Goal: Find specific page/section: Find specific page/section

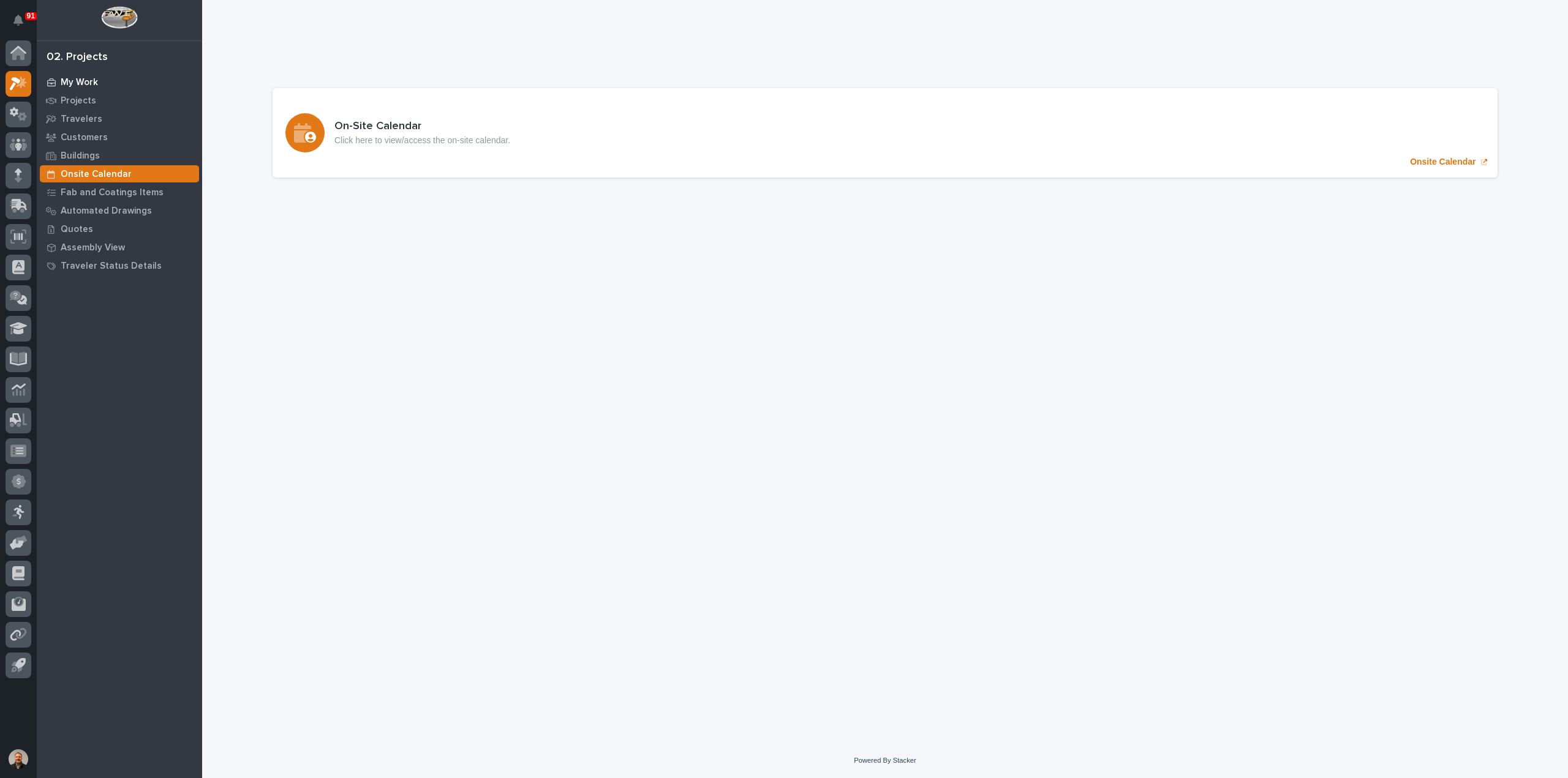
click at [91, 79] on p "My Work" at bounding box center [79, 83] width 37 height 11
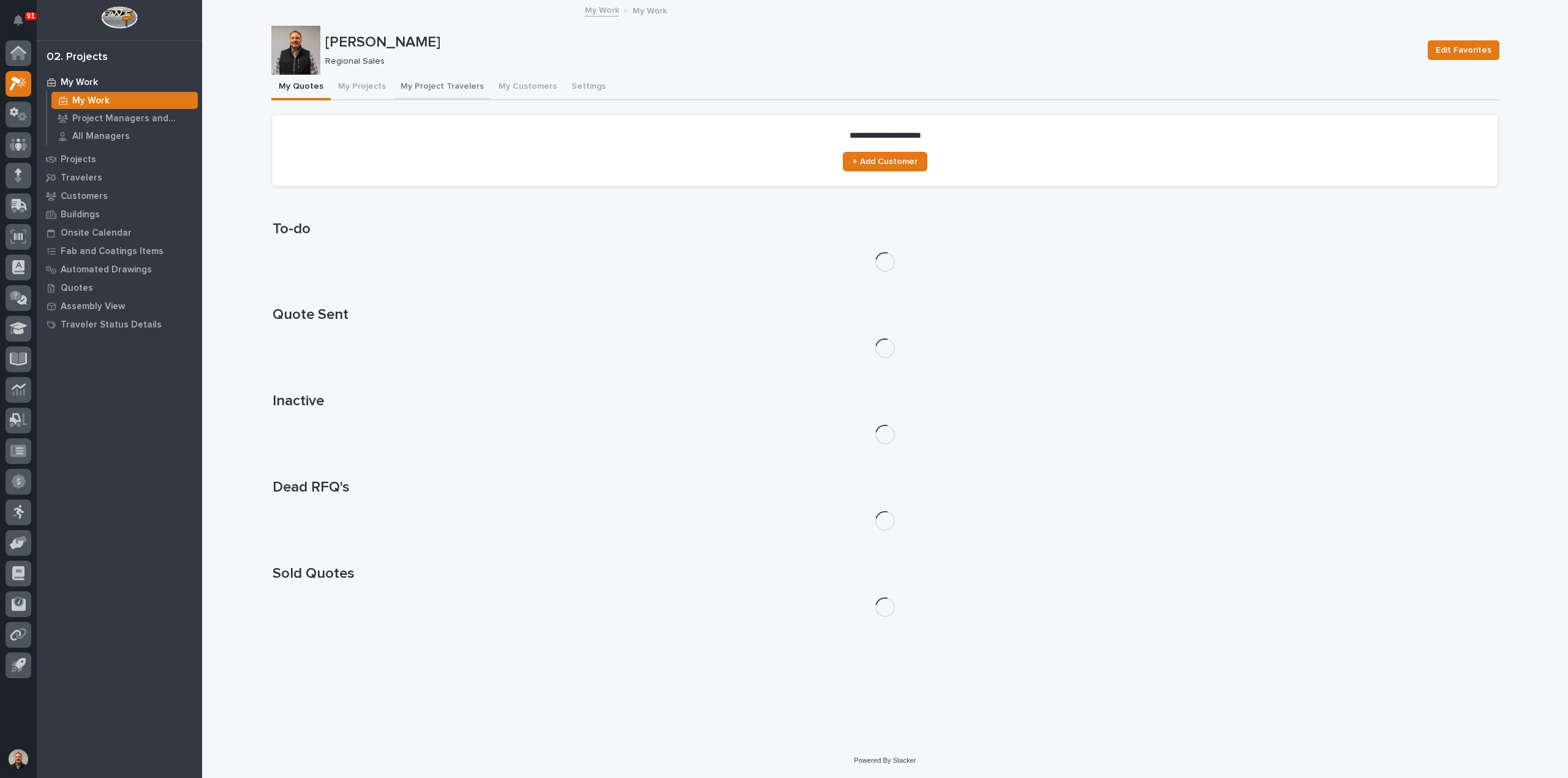
click at [459, 82] on button "My Project Travelers" at bounding box center [443, 87] width 98 height 26
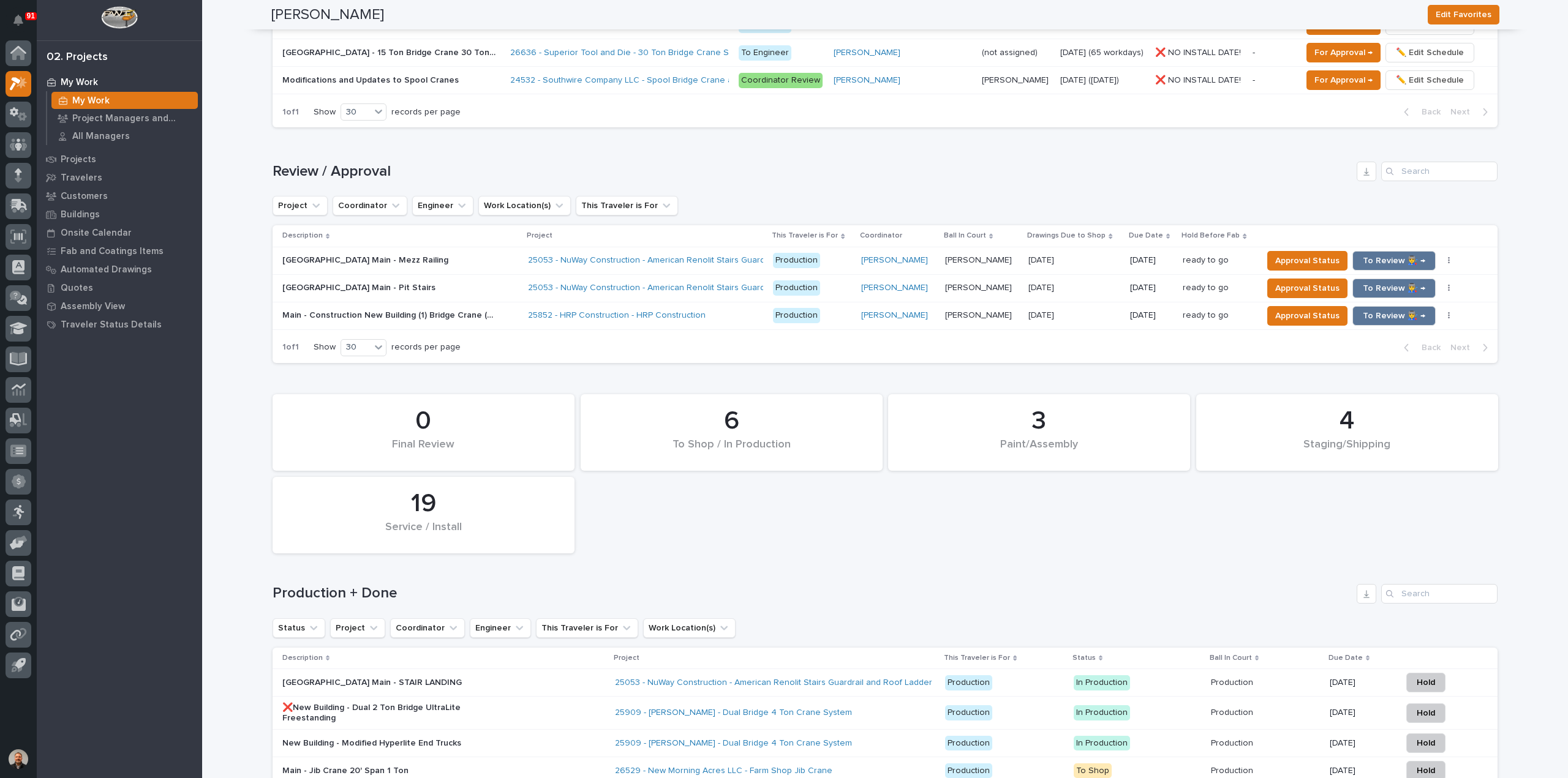
scroll to position [1091, 0]
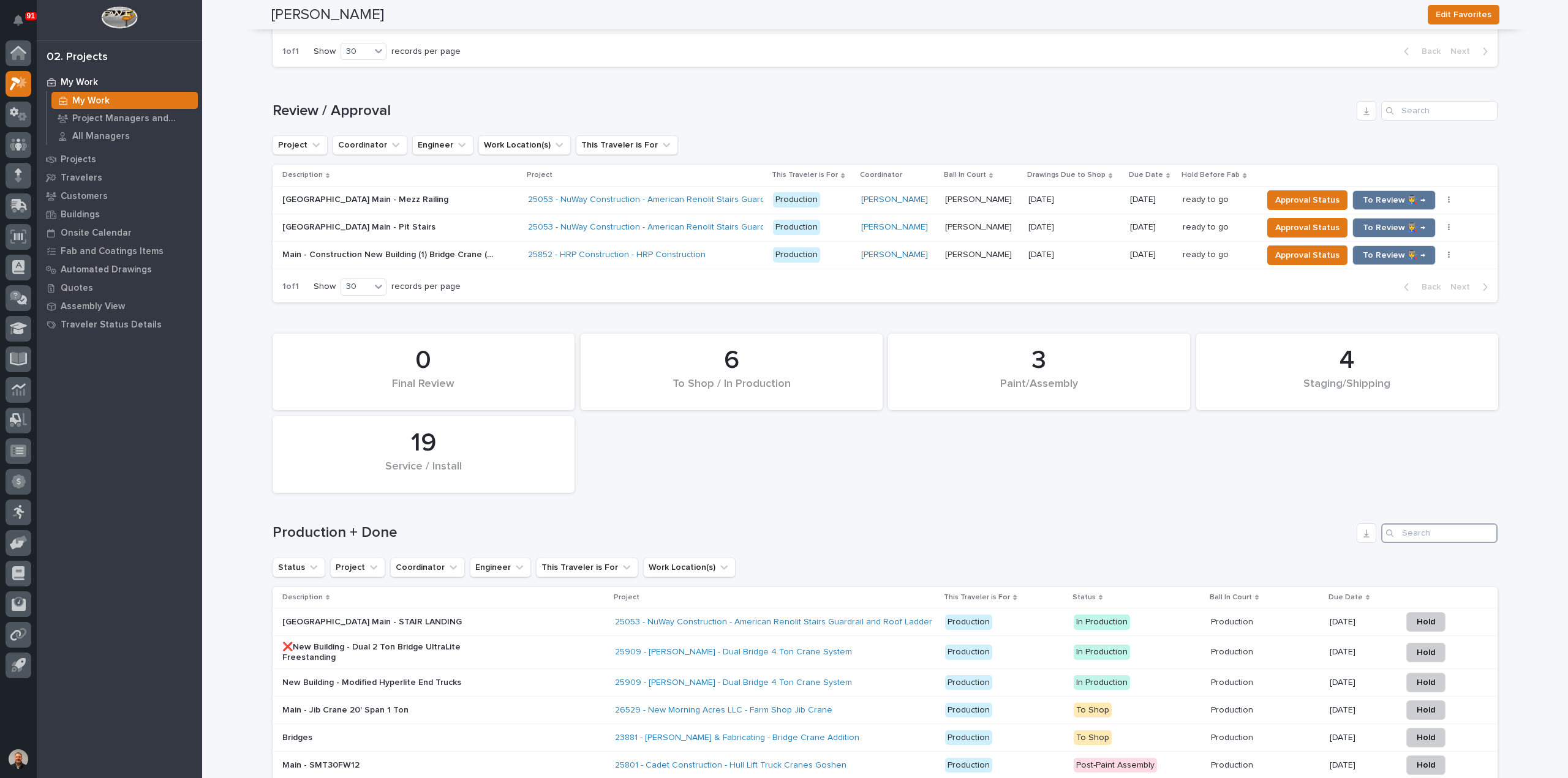
click at [1414, 528] on input "Search" at bounding box center [1439, 534] width 117 height 20
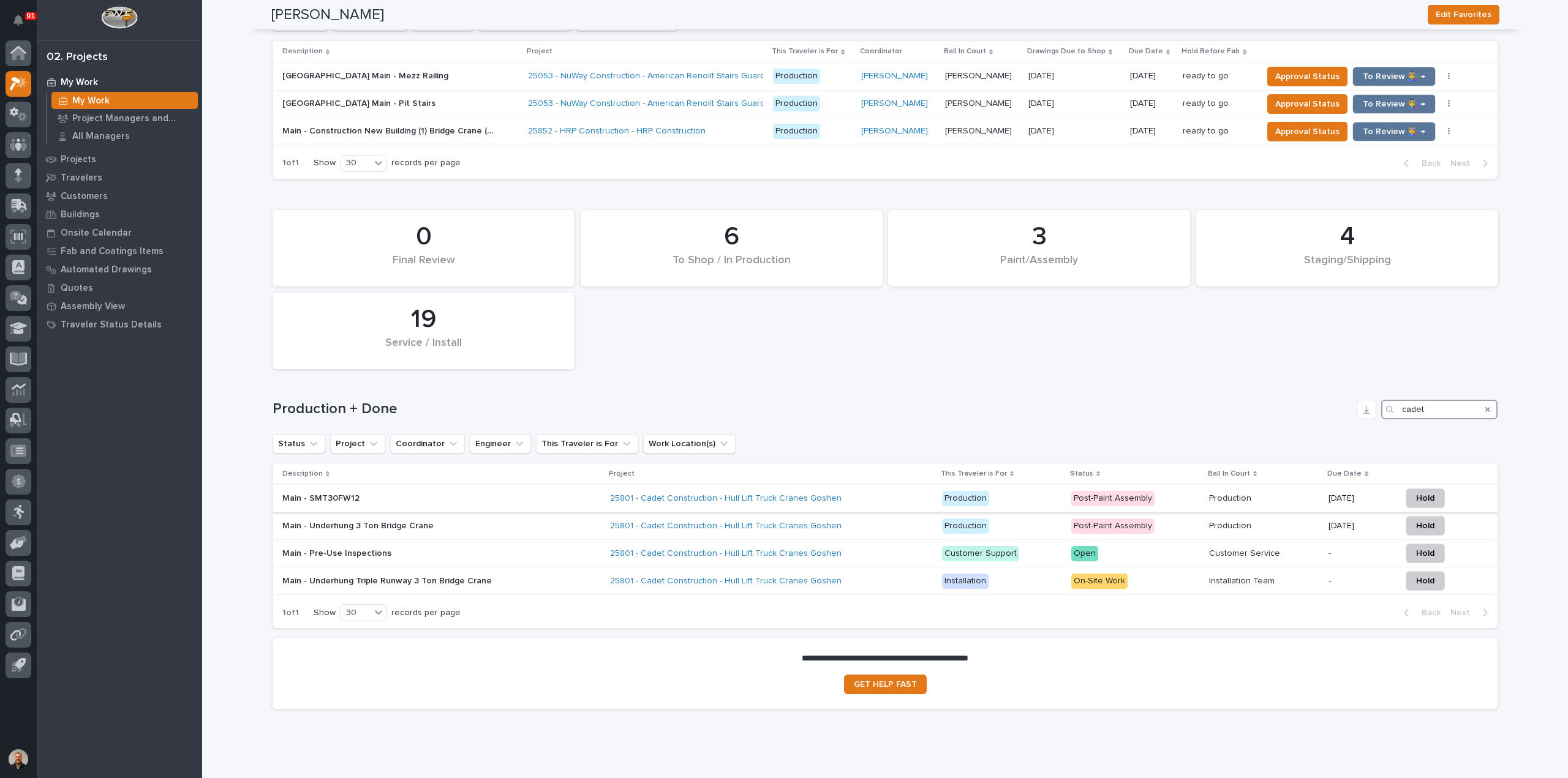
scroll to position [1248, 0]
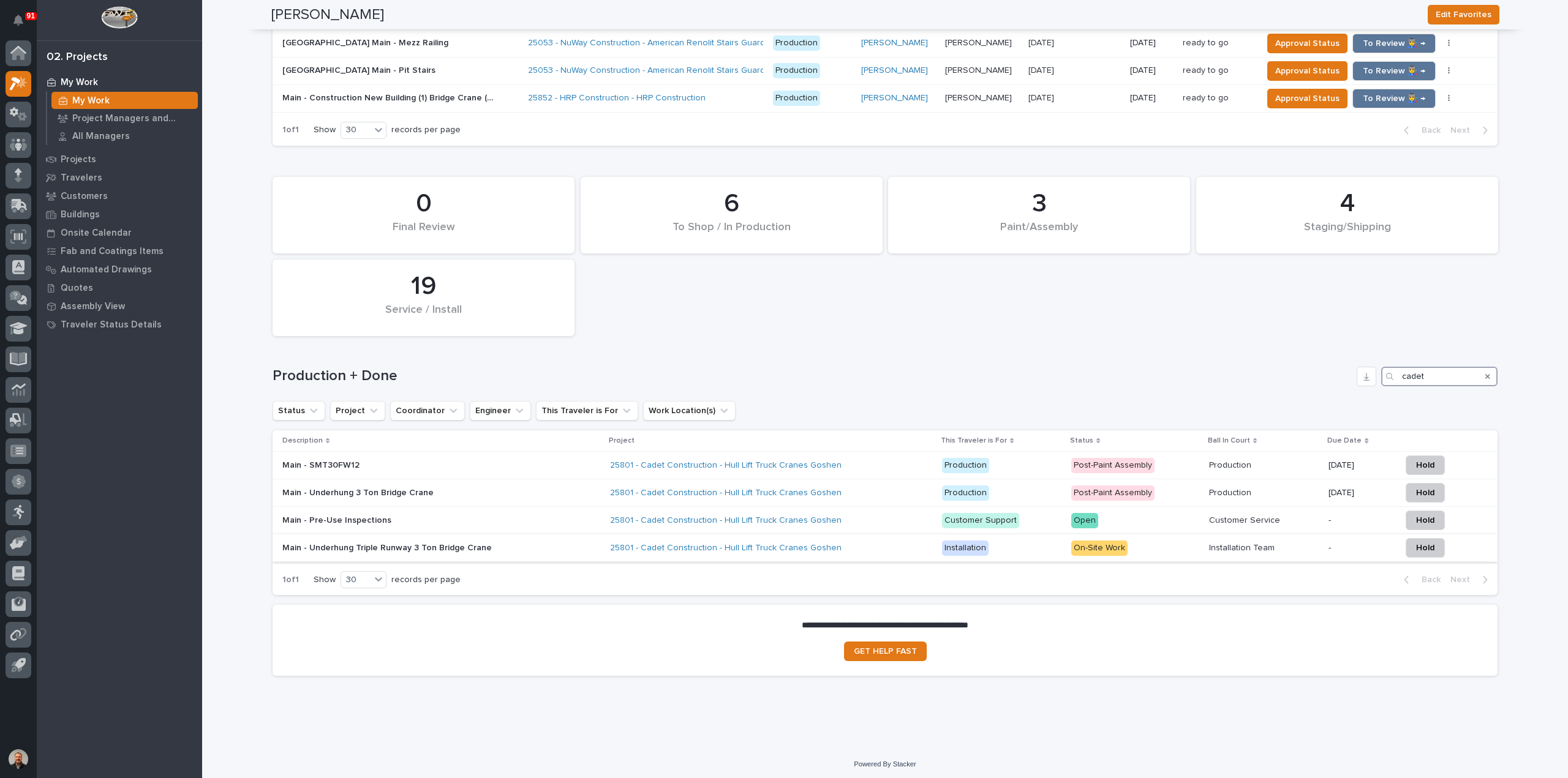
type input "cadet"
click at [305, 544] on p "Main - Underhung Triple Runway 3 Ton Bridge Crane" at bounding box center [390, 548] width 215 height 11
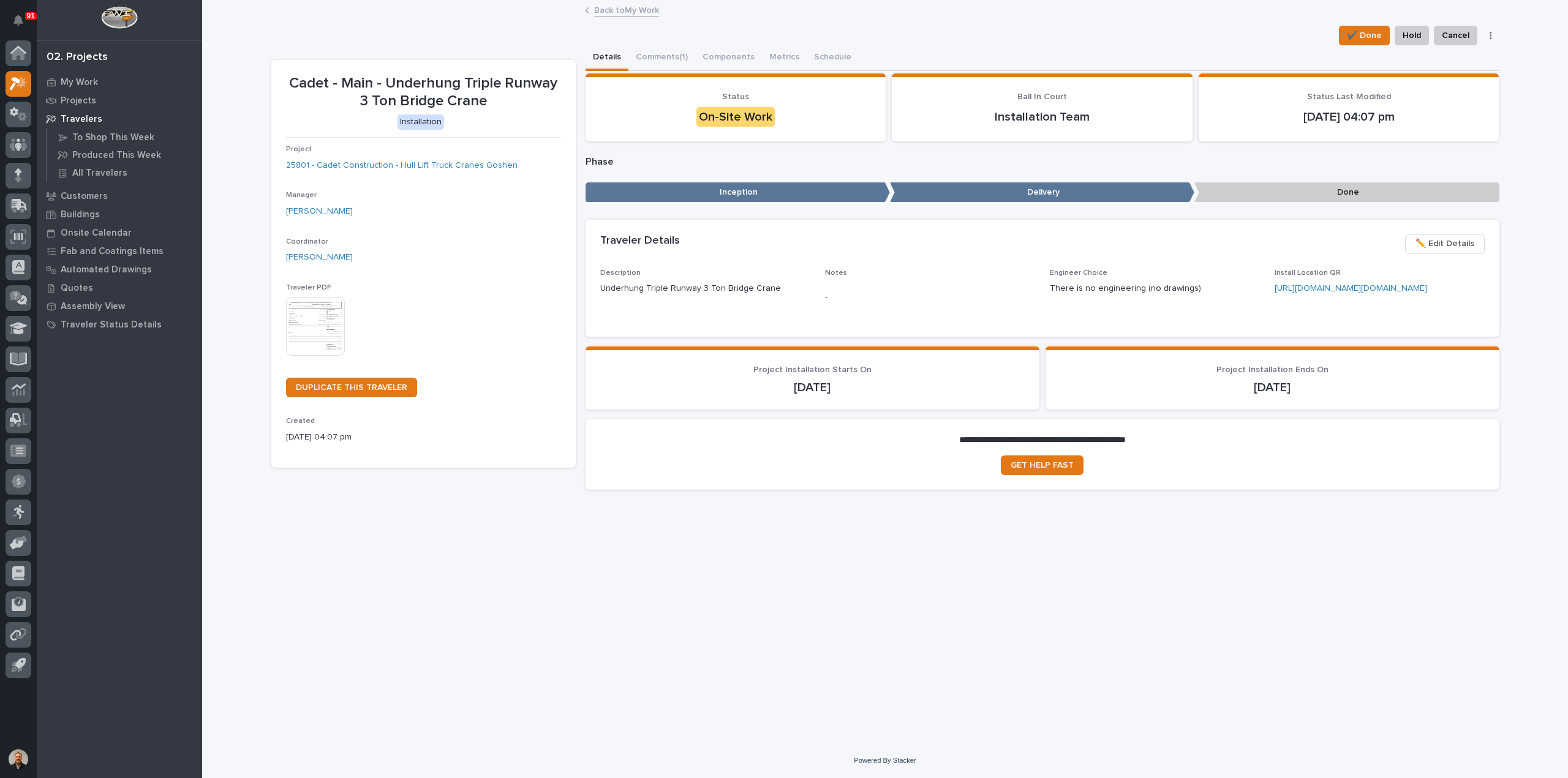
click at [322, 320] on img at bounding box center [315, 326] width 59 height 59
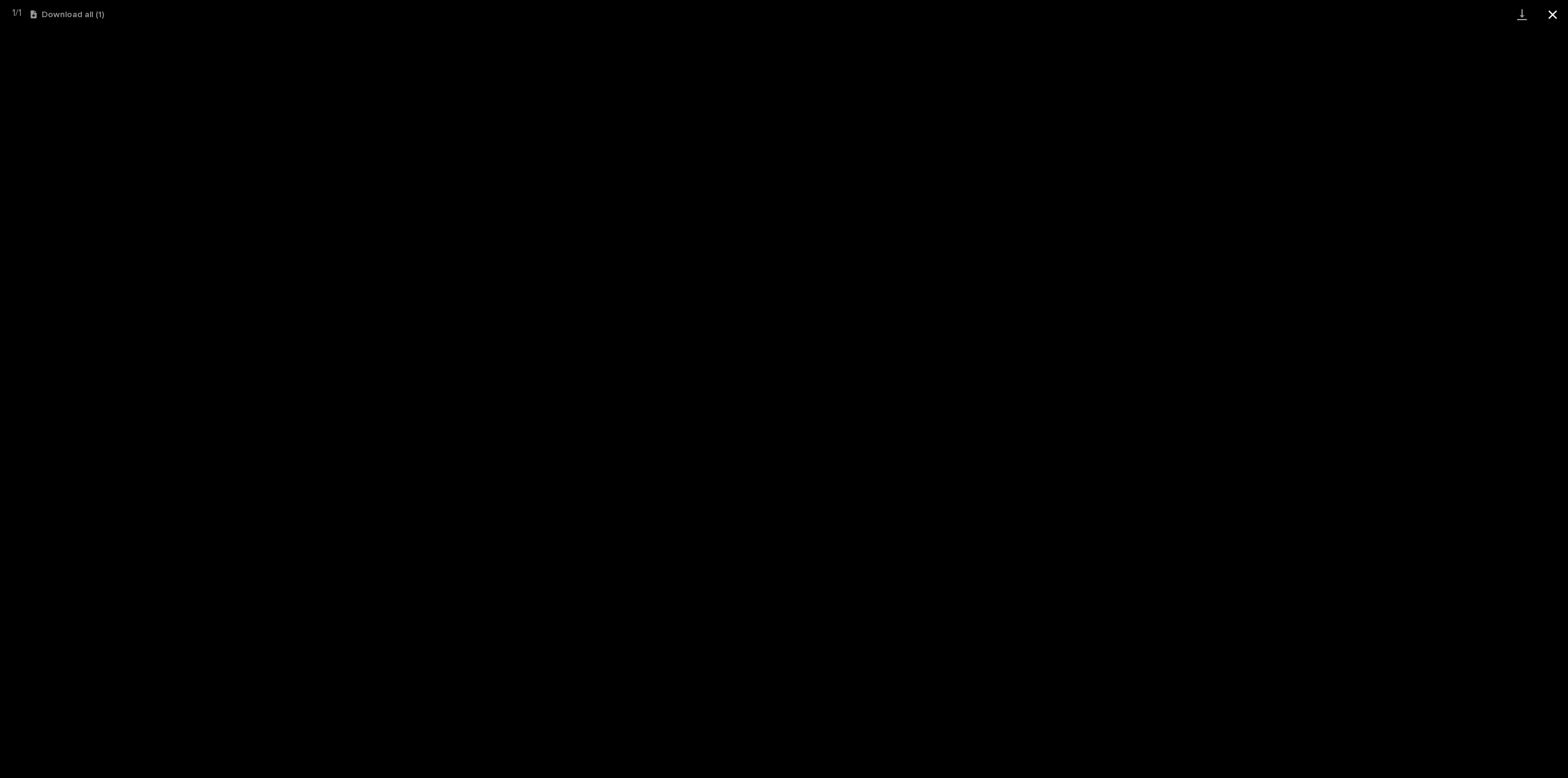
click at [1553, 16] on button "Close gallery" at bounding box center [1553, 14] width 30 height 28
